Goal: Task Accomplishment & Management: Manage account settings

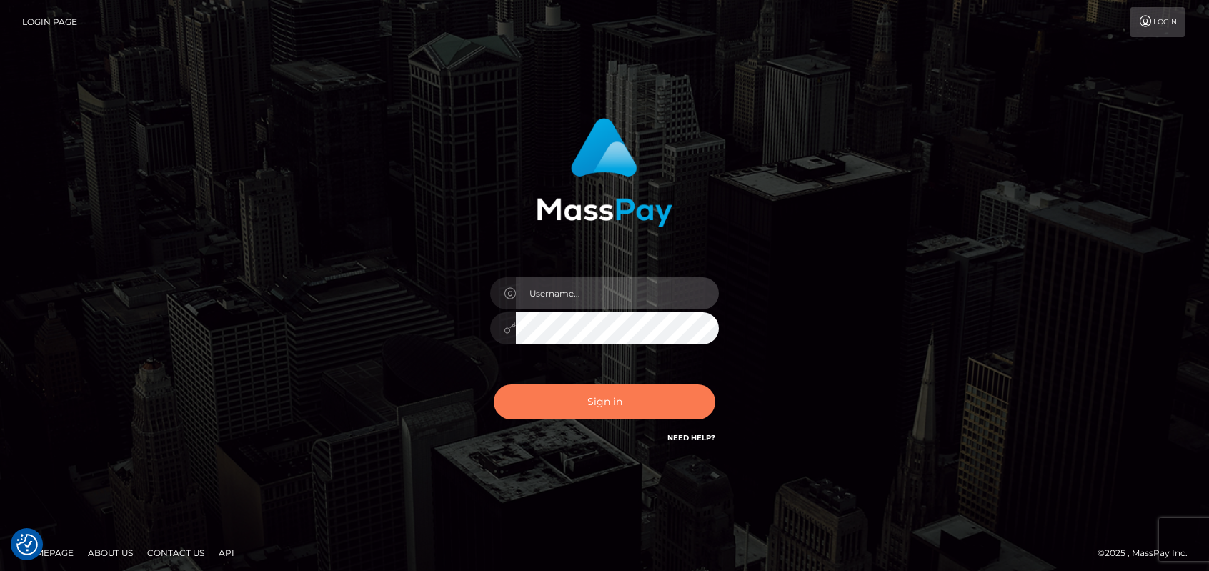
type input "emmy.navach"
click at [587, 411] on button "Sign in" at bounding box center [605, 401] width 222 height 35
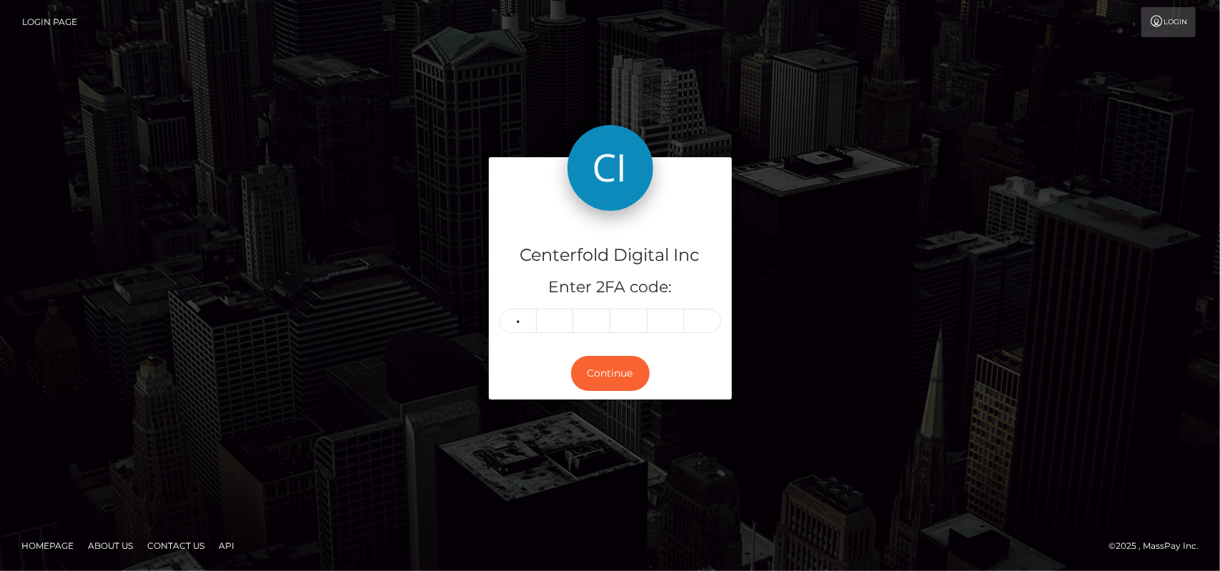
type input "4"
type input "0"
type input "6"
type input "1"
type input "5"
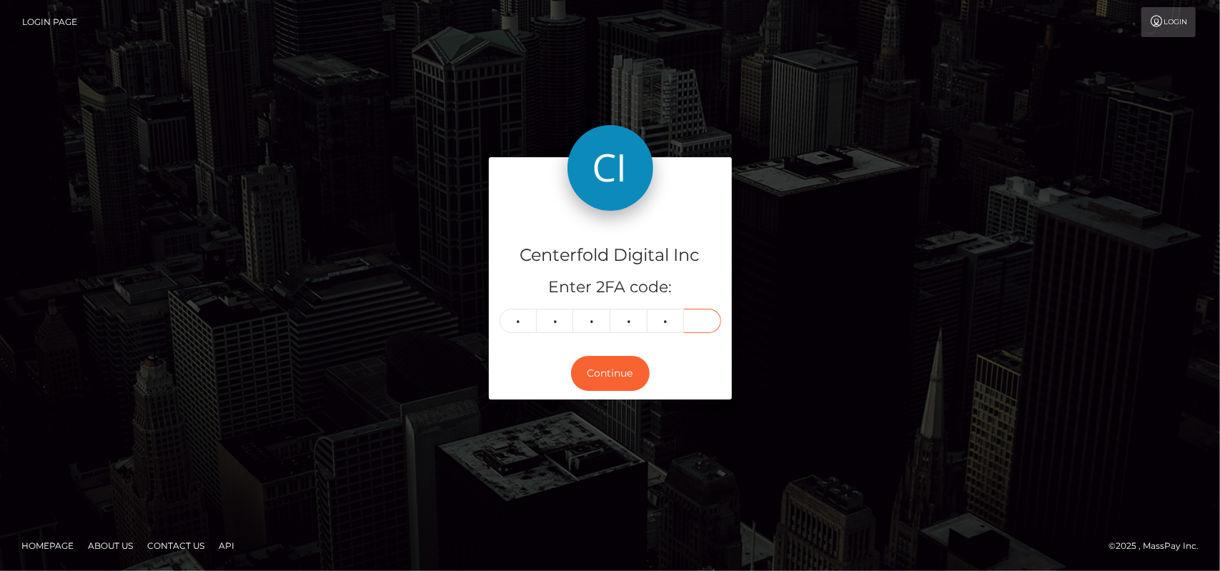
type input "7"
